Goal: Find specific page/section: Find specific page/section

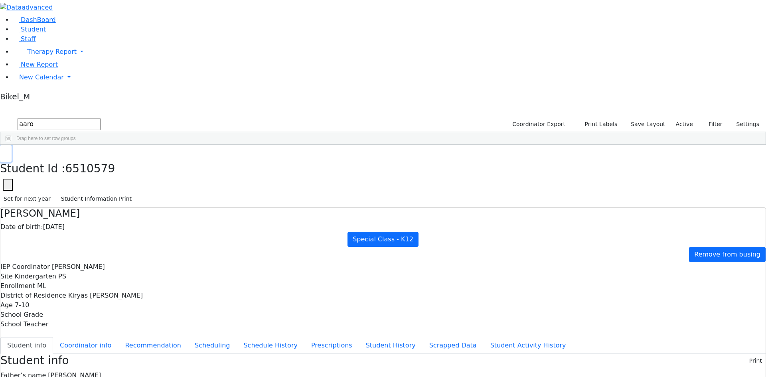
drag, startPoint x: 156, startPoint y: 8, endPoint x: 150, endPoint y: 27, distance: 19.7
click at [12, 145] on button "button" at bounding box center [6, 153] width 12 height 17
drag, startPoint x: 148, startPoint y: 32, endPoint x: 100, endPoint y: 39, distance: 48.3
click at [100, 116] on form "aaro" at bounding box center [50, 123] width 101 height 15
type input "elle"
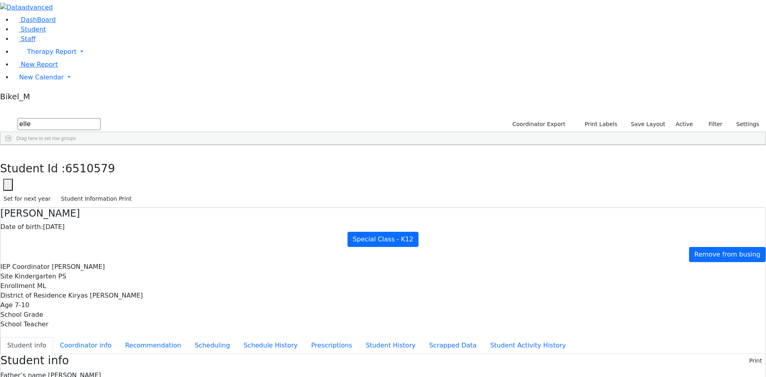
click at [102, 169] on div "Ellenbogen" at bounding box center [76, 174] width 50 height 11
click at [12, 145] on button "button" at bounding box center [6, 153] width 12 height 17
click at [35, 43] on link "Staff" at bounding box center [24, 39] width 23 height 8
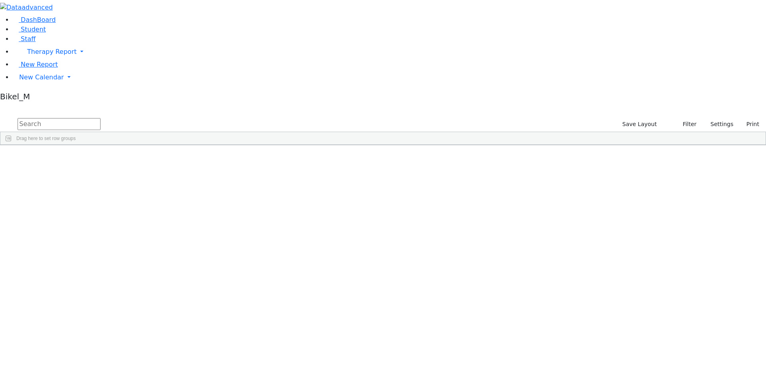
click at [101, 118] on input "text" at bounding box center [59, 124] width 83 height 12
type input "weiss"
click at [92, 236] on div "Weiss" at bounding box center [68, 241] width 47 height 11
